Goal: Navigation & Orientation: Find specific page/section

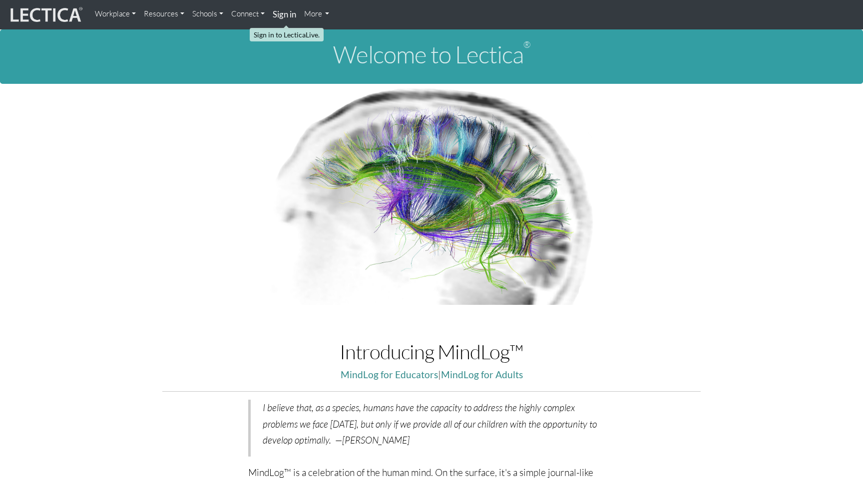
click at [281, 14] on strong "Sign in" at bounding box center [284, 14] width 23 height 10
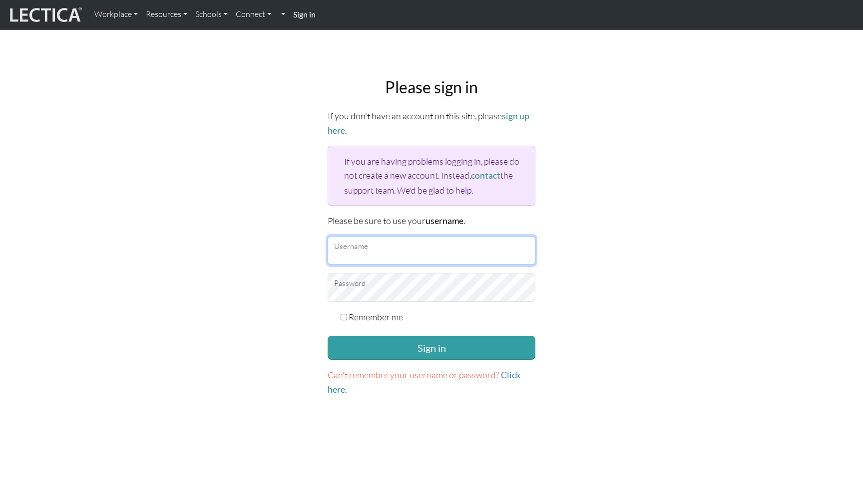
click at [373, 262] on input "Username" at bounding box center [432, 250] width 208 height 29
type input "francishoe@google.com"
click at [328, 336] on button "Sign in" at bounding box center [432, 348] width 208 height 24
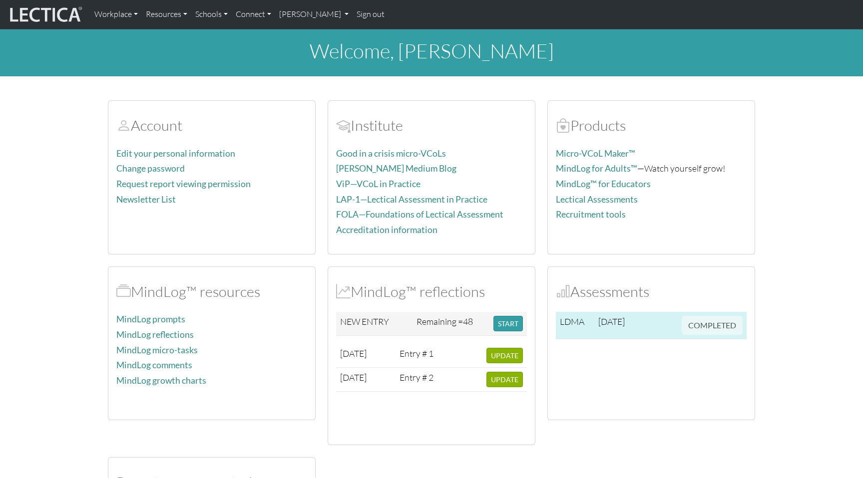
click at [712, 318] on td "COMPLETED" at bounding box center [712, 325] width 69 height 27
click at [710, 324] on span "COMPLETED" at bounding box center [712, 324] width 61 height 11
click at [601, 327] on span "2025-08-14" at bounding box center [611, 321] width 26 height 11
